Goal: Task Accomplishment & Management: Complete application form

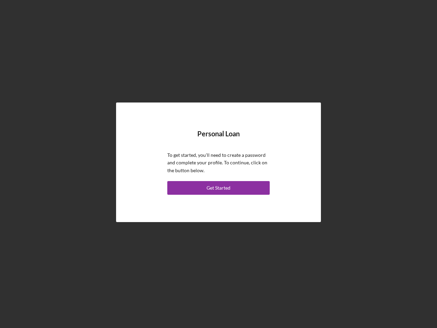
click at [219, 164] on p "To get started, you'll need to create a password and complete your profile. To …" at bounding box center [218, 162] width 102 height 23
click at [219, 188] on div "Get Started" at bounding box center [219, 188] width 24 height 14
